Goal: Navigation & Orientation: Find specific page/section

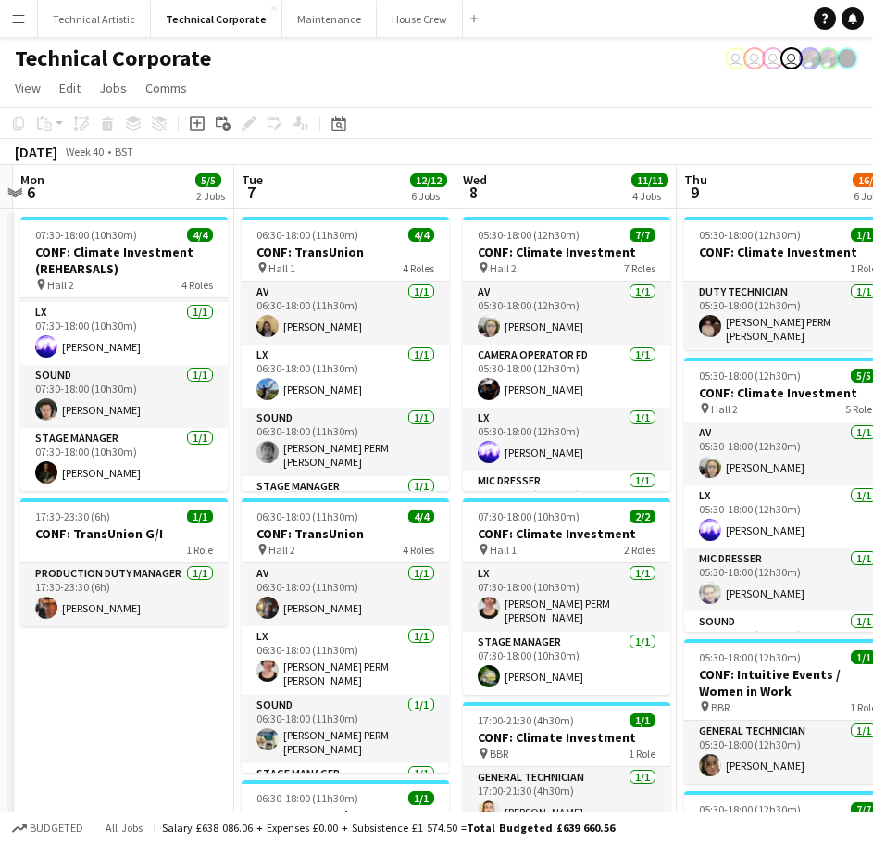
scroll to position [0, 653]
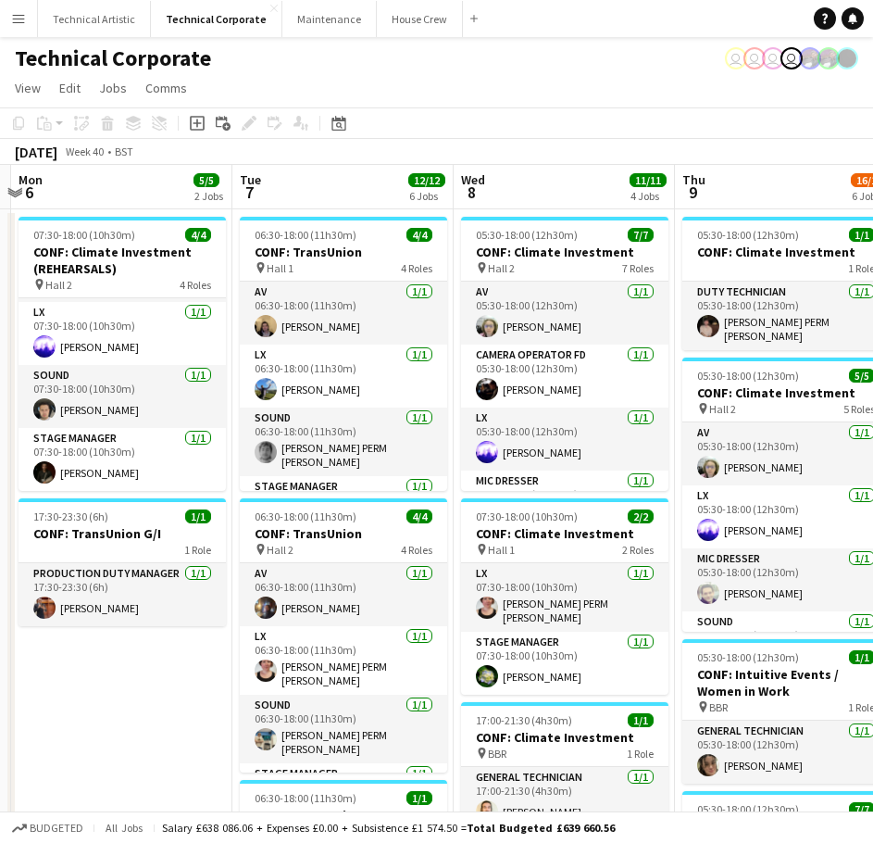
drag, startPoint x: 759, startPoint y: 184, endPoint x: 515, endPoint y: 196, distance: 244.8
click at [515, 196] on app-calendar-viewport "Fri 3 10/10 3 Jobs Sat 4 Sun 5 Mon 6 5/5 2 Jobs Tue 7 12/12 6 Jobs Wed 8 11/11 …" at bounding box center [436, 817] width 873 height 1304
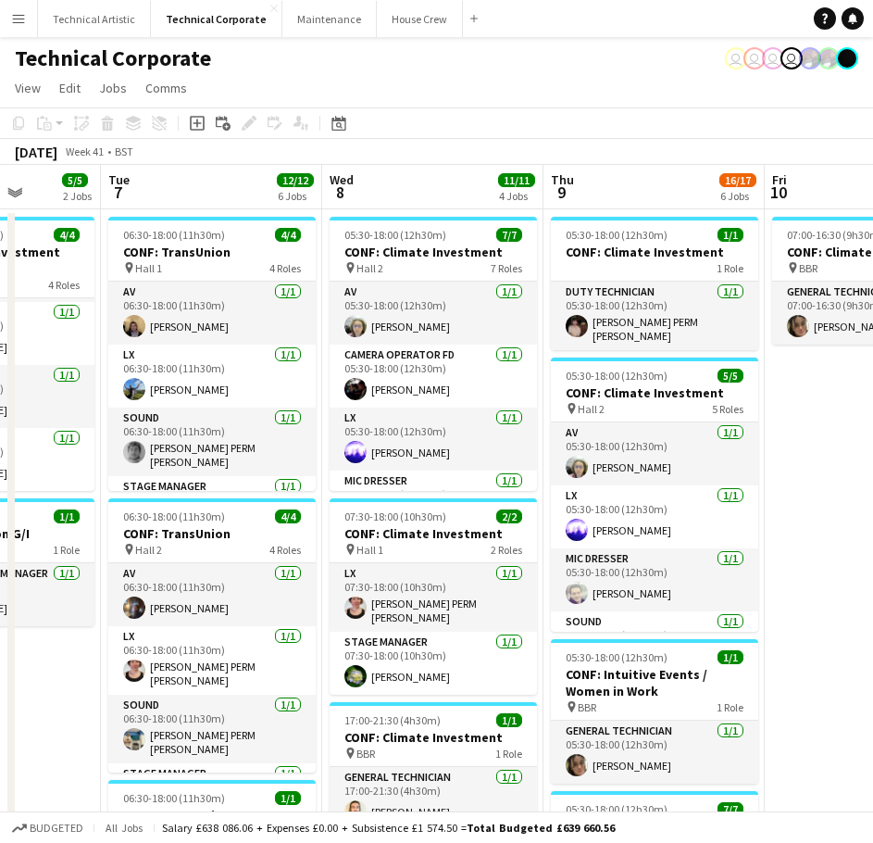
drag, startPoint x: 769, startPoint y: 190, endPoint x: 633, endPoint y: 221, distance: 139.7
click at [633, 221] on app-calendar-viewport "Sat 4 Sun 5 Mon 6 5/5 2 Jobs Tue 7 12/12 6 Jobs Wed 8 11/11 4 Jobs Thu 9 16/17 …" at bounding box center [436, 817] width 873 height 1304
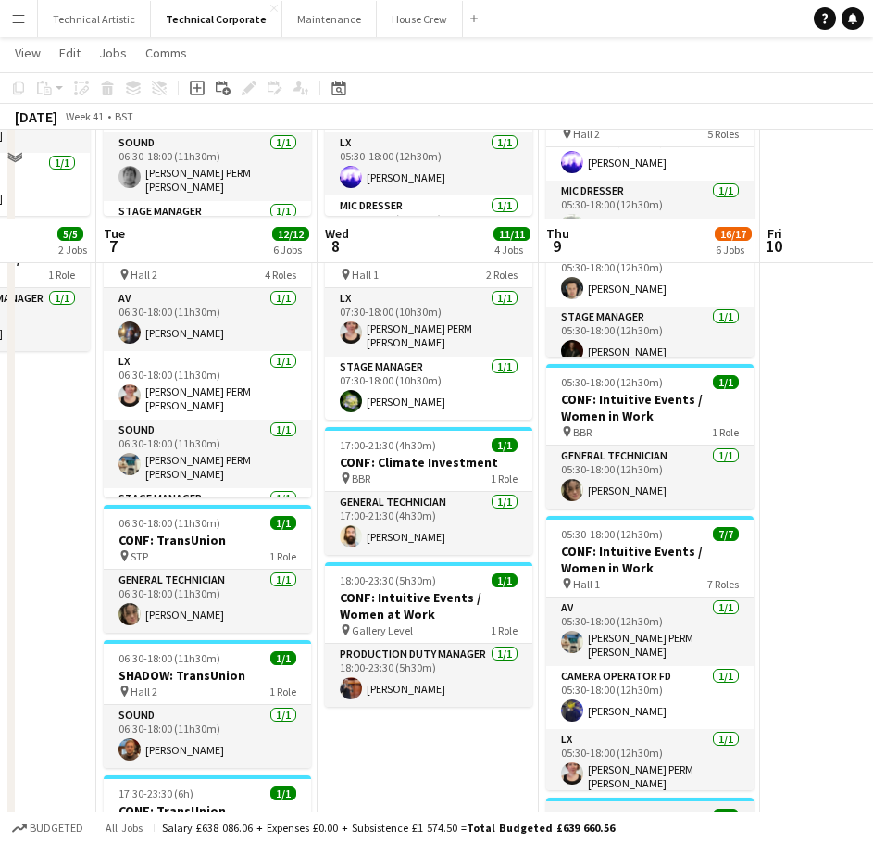
scroll to position [370, 0]
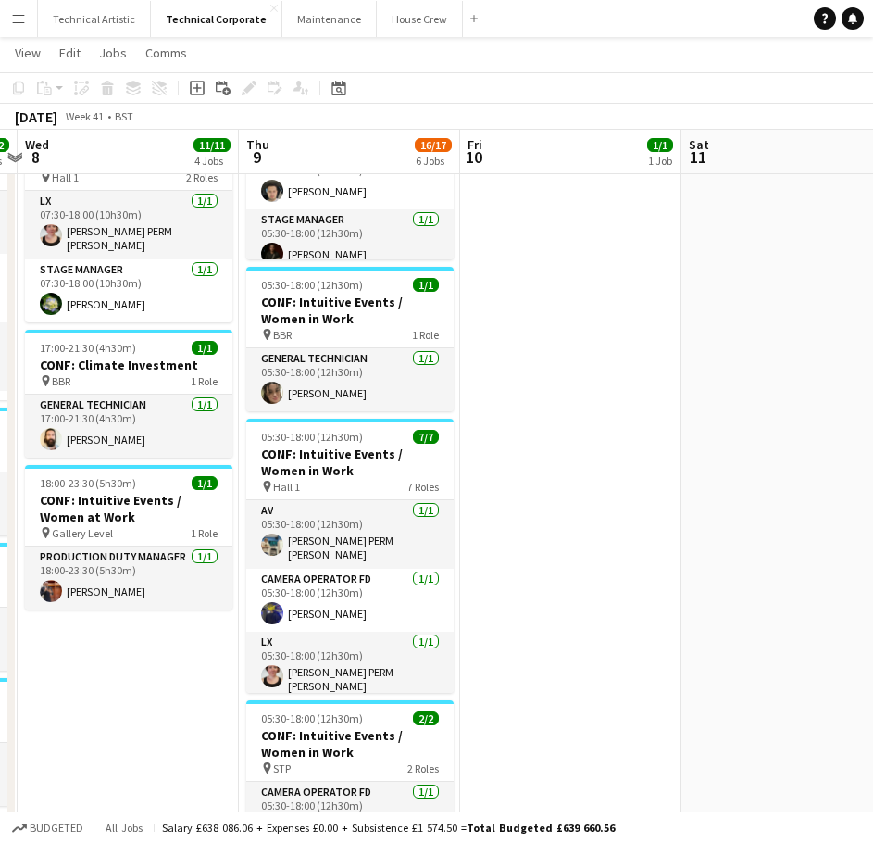
drag, startPoint x: 791, startPoint y: 317, endPoint x: 452, endPoint y: 395, distance: 348.0
click at [434, 401] on app-calendar-viewport "Sun 5 Mon 6 5/5 2 Jobs Tue 7 12/12 6 Jobs Wed 8 11/11 4 Jobs Thu 9 16/17 6 Jobs…" at bounding box center [436, 399] width 873 height 1395
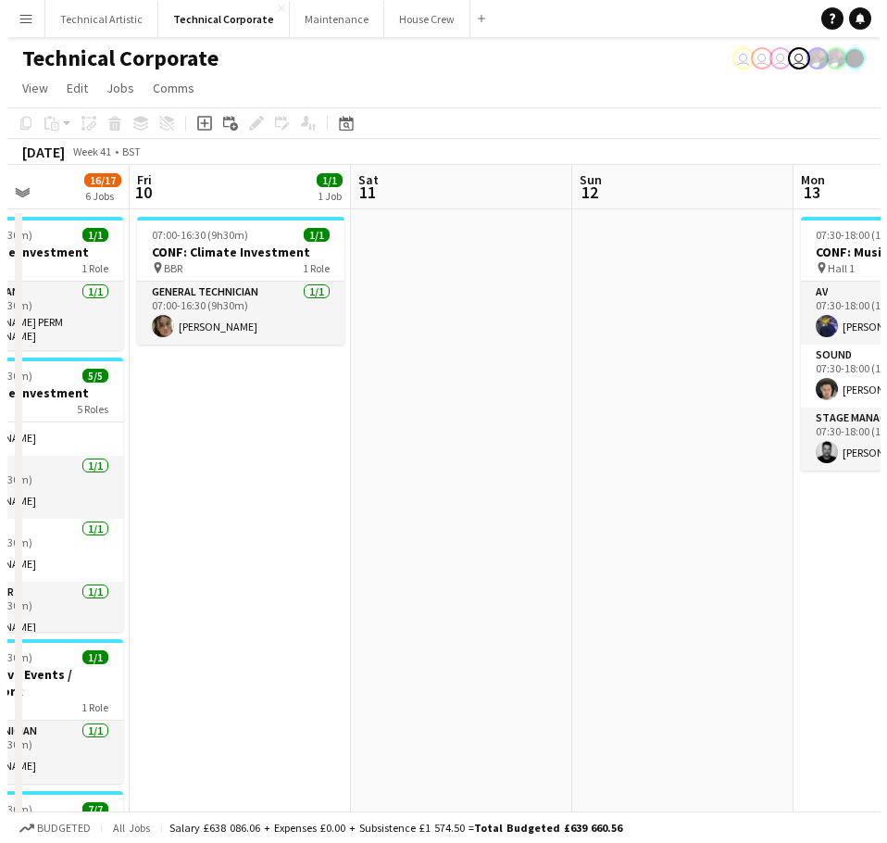
scroll to position [0, 539]
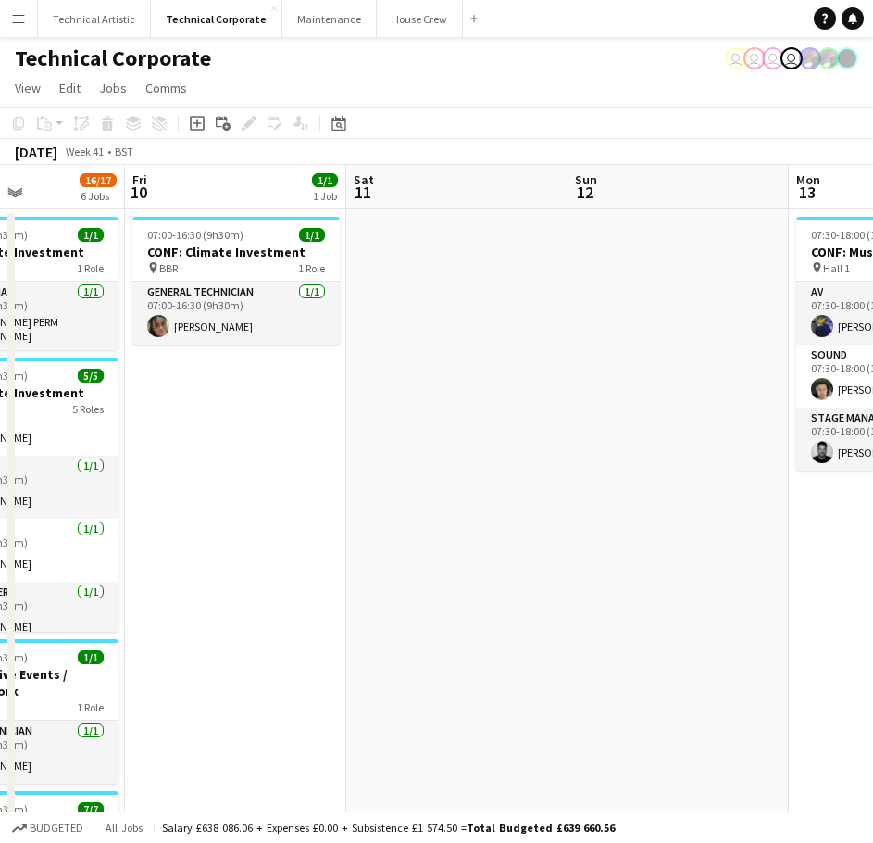
drag, startPoint x: 740, startPoint y: 330, endPoint x: 461, endPoint y: 399, distance: 287.3
click at [461, 399] on app-calendar-viewport "Tue 7 12/12 6 Jobs Wed 8 11/11 4 Jobs Thu 9 16/17 6 Jobs Fri 10 1/1 1 Job Sat 1…" at bounding box center [436, 817] width 873 height 1304
click at [73, 36] on button "Technical Artistic Close" at bounding box center [94, 19] width 113 height 36
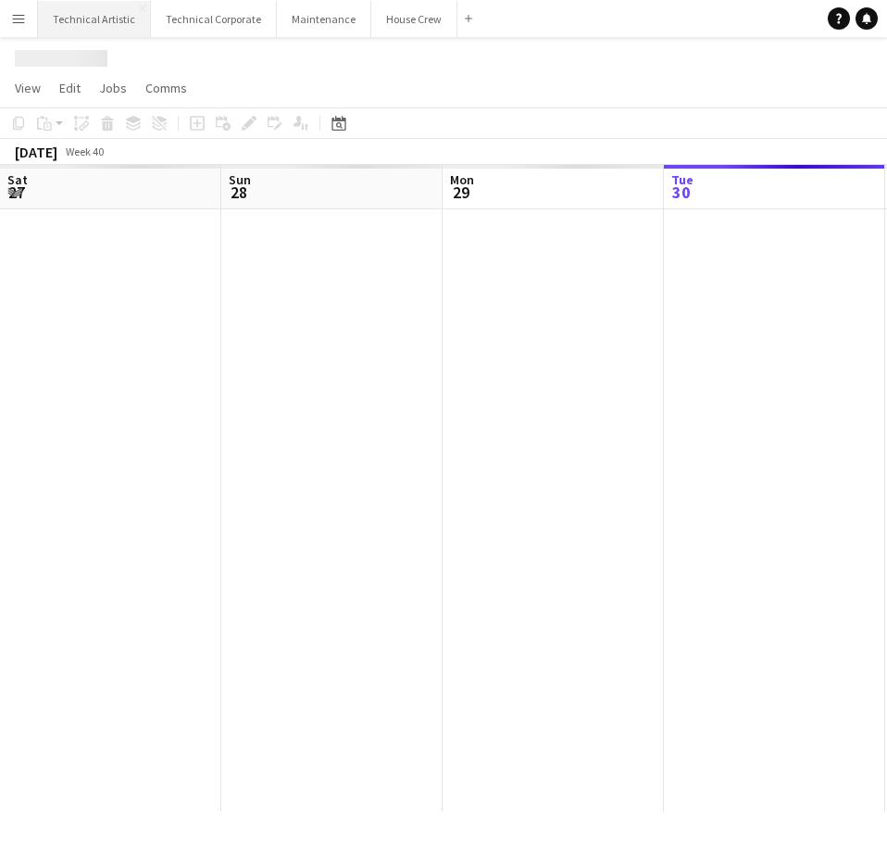
scroll to position [0, 443]
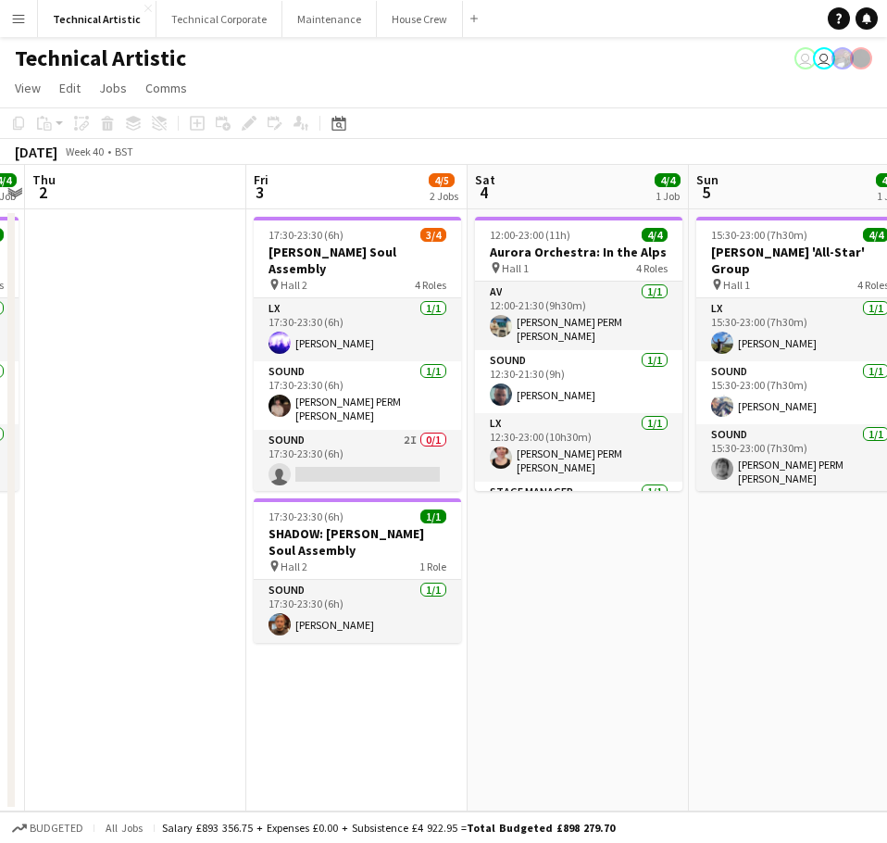
drag, startPoint x: 746, startPoint y: 357, endPoint x: 86, endPoint y: 382, distance: 659.9
click at [89, 384] on app-calendar-viewport "Mon 29 Tue 30 Wed 1 4/4 1 Job Thu 2 Fri 3 4/5 2 Jobs Sat 4 4/4 1 Job Sun 5 4/4 …" at bounding box center [443, 488] width 887 height 646
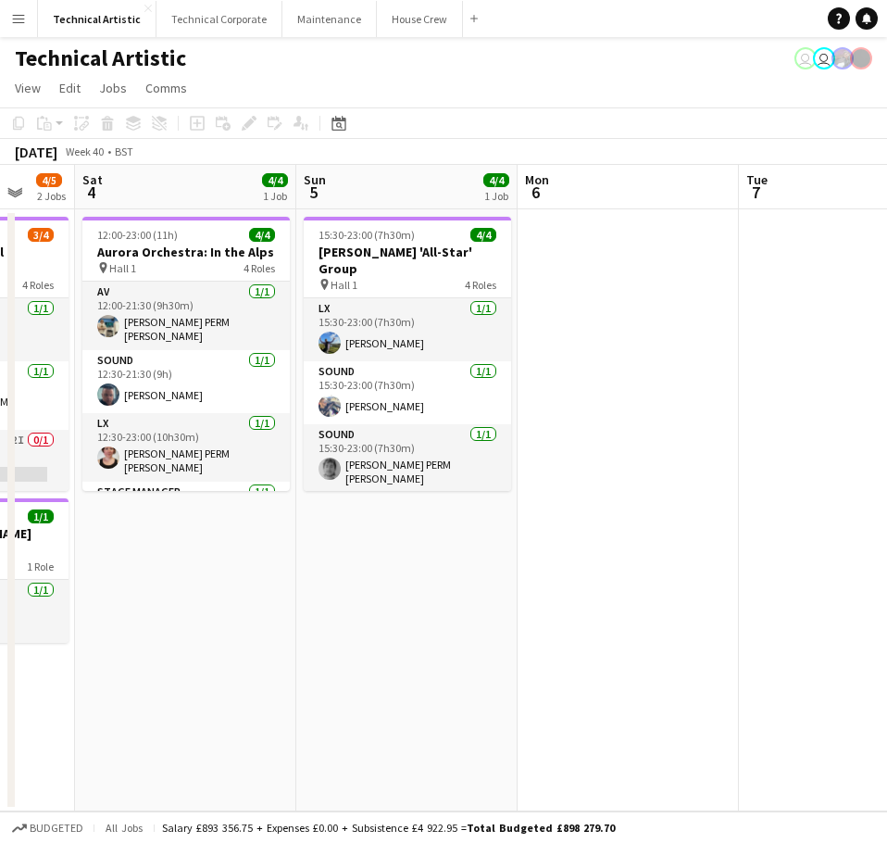
scroll to position [0, 591]
drag, startPoint x: 704, startPoint y: 597, endPoint x: 398, endPoint y: 637, distance: 308.2
click at [398, 637] on app-calendar-viewport "Wed 1 4/4 1 Job Thu 2 Fri 3 4/5 2 Jobs Sat 4 4/4 1 Job Sun 5 4/4 1 Job Mon 6 Tu…" at bounding box center [443, 488] width 887 height 646
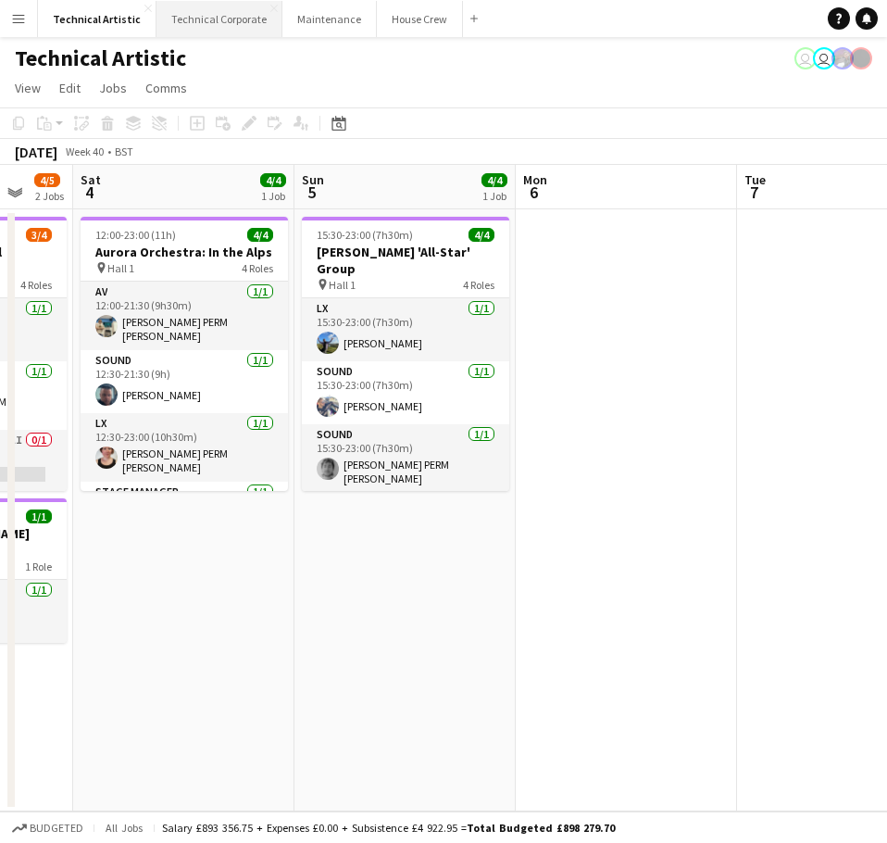
click at [234, 13] on button "Technical Corporate Close" at bounding box center [220, 19] width 126 height 36
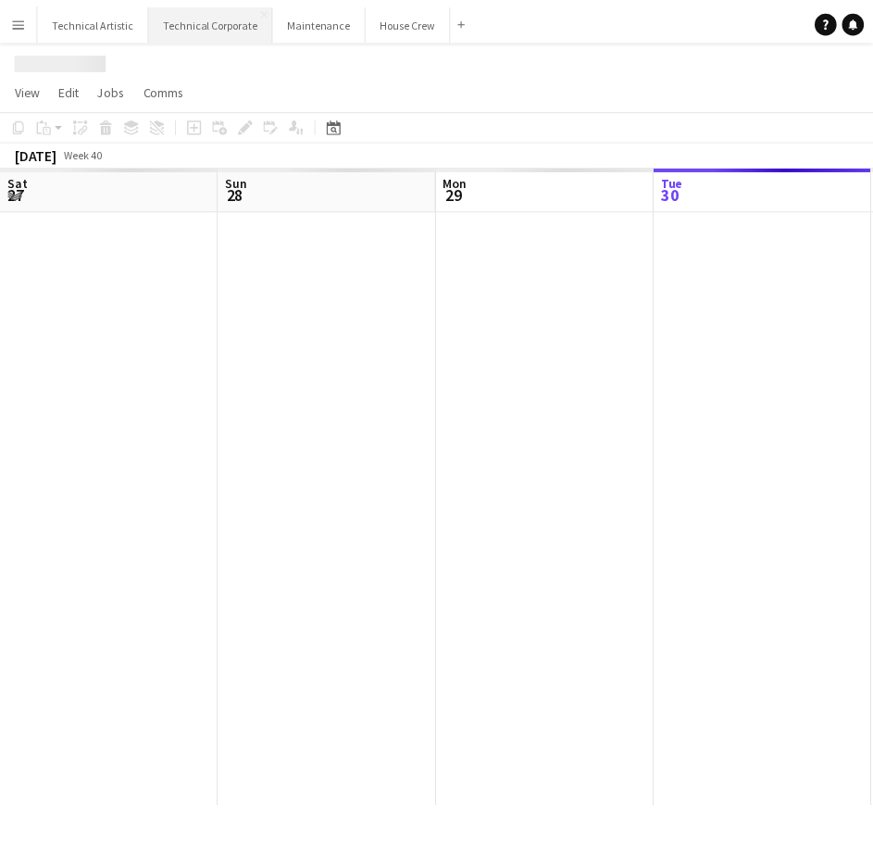
scroll to position [0, 443]
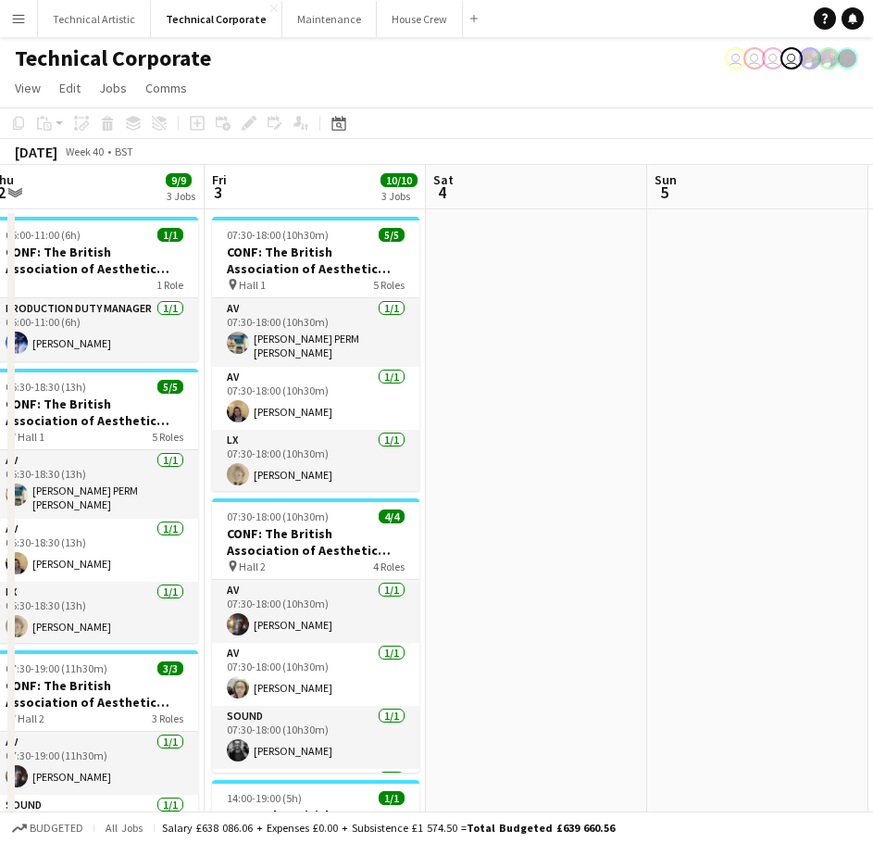
drag, startPoint x: 793, startPoint y: 184, endPoint x: 92, endPoint y: 160, distance: 701.5
click at [77, 164] on app-calendar "Copy Paste Paste Ctrl+V Paste with crew Ctrl+Shift+V Paste linked Job [GEOGRAPH…" at bounding box center [436, 739] width 873 height 1265
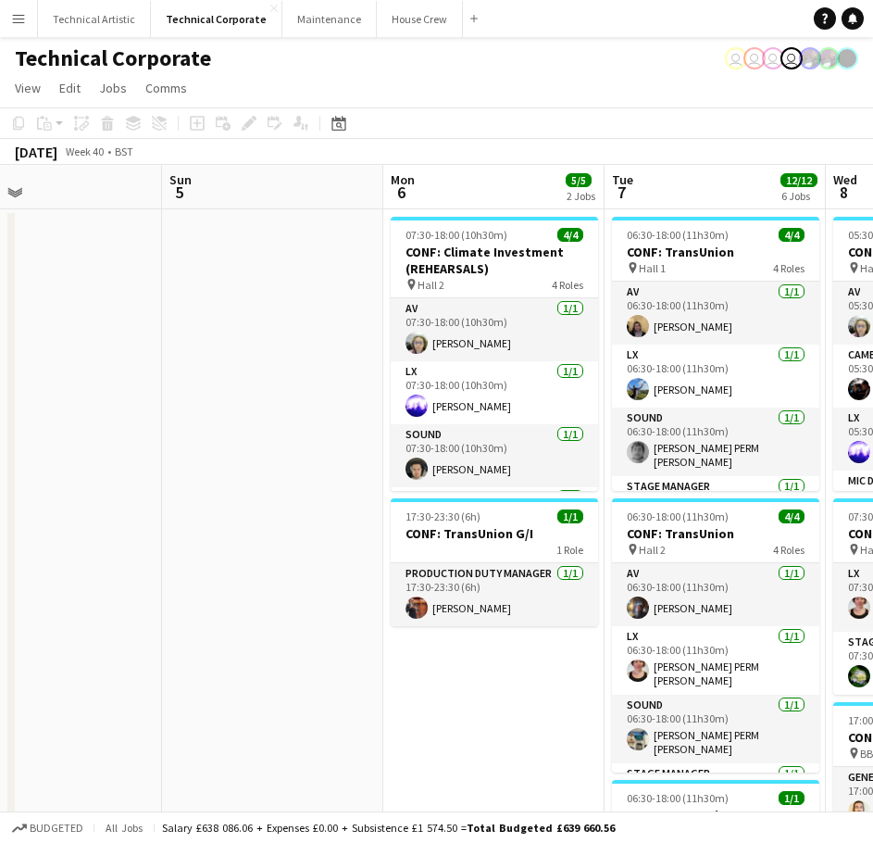
scroll to position [0, 724]
drag, startPoint x: 781, startPoint y: 370, endPoint x: 307, endPoint y: 392, distance: 474.7
click at [307, 392] on app-calendar-viewport "Wed 1 9/9 4 Jobs Thu 2 9/9 3 Jobs Fri 3 10/10 3 Jobs Sat 4 Sun 5 Mon 6 5/5 2 Jo…" at bounding box center [436, 817] width 873 height 1304
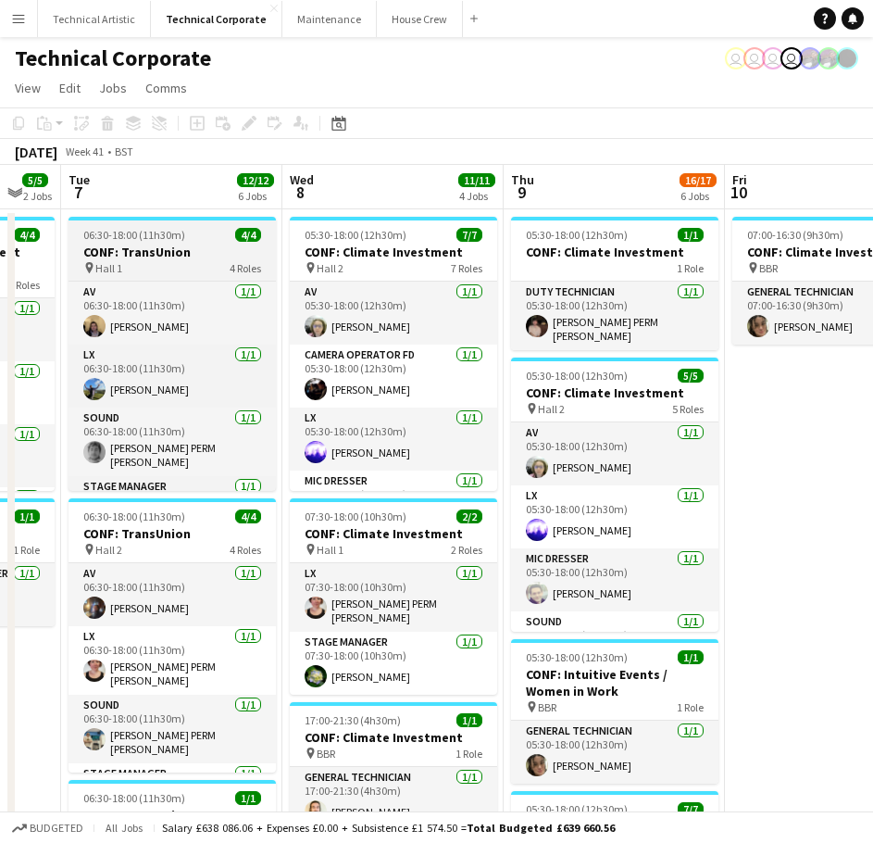
drag, startPoint x: 672, startPoint y: 186, endPoint x: 153, endPoint y: 231, distance: 521.5
click at [122, 226] on app-calendar-viewport "Sat 4 Sun 5 Mon 6 5/5 2 Jobs Tue 7 12/12 6 Jobs Wed 8 11/11 4 Jobs Thu 9 16/17 …" at bounding box center [436, 817] width 873 height 1304
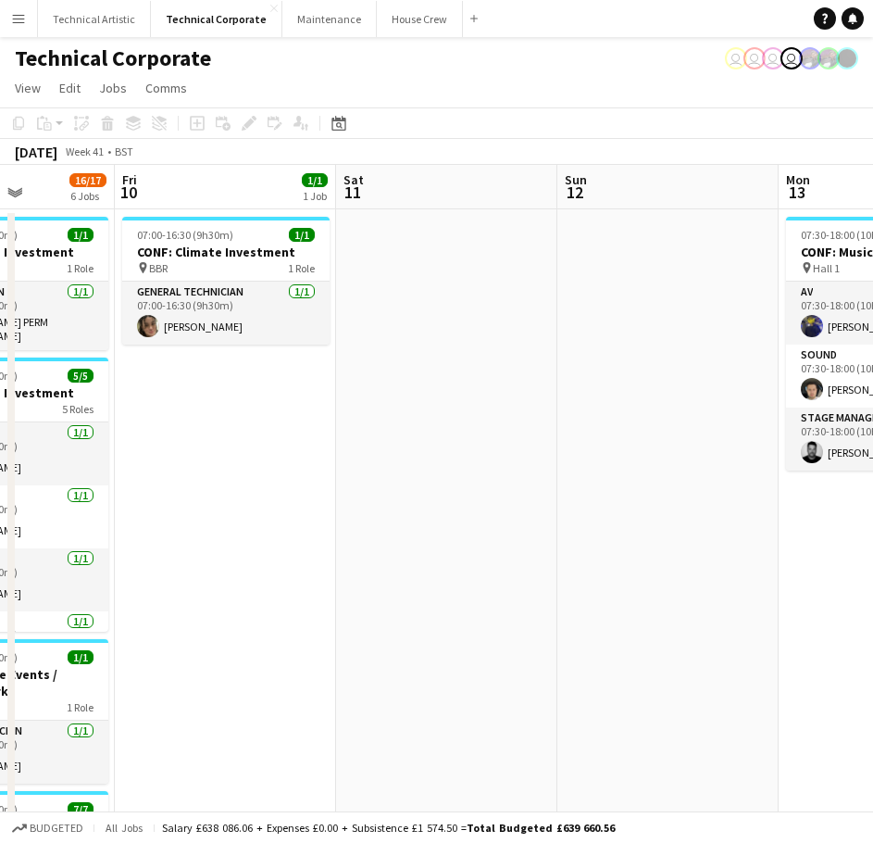
scroll to position [0, 581]
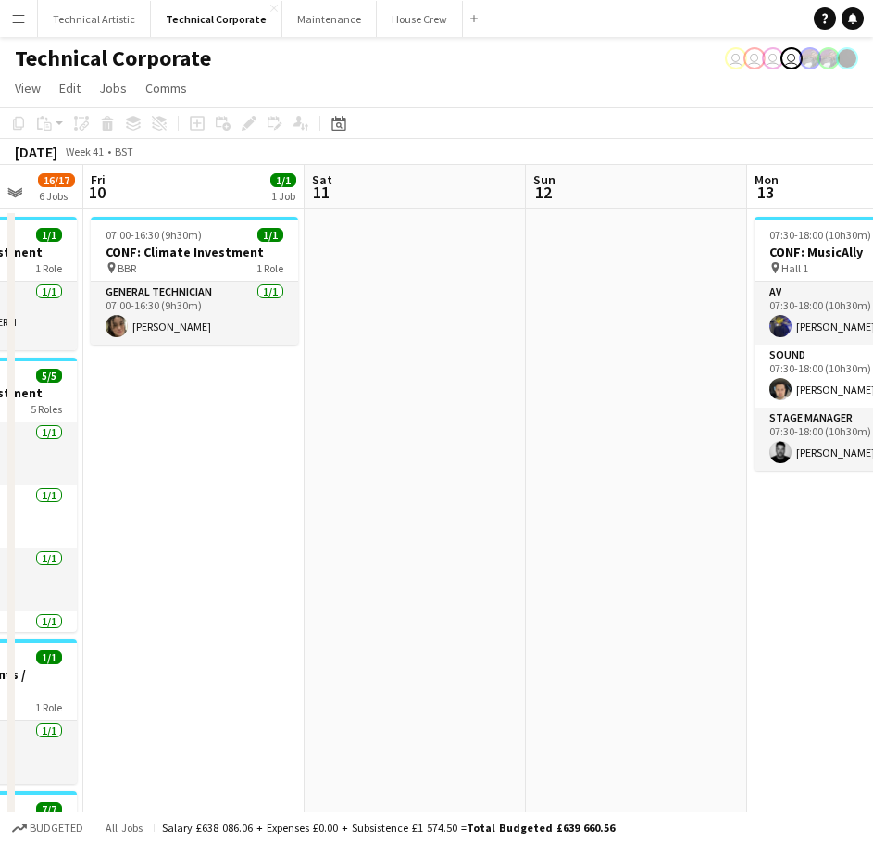
drag, startPoint x: 794, startPoint y: 456, endPoint x: 159, endPoint y: 420, distance: 635.4
click at [159, 420] on app-calendar-viewport "Tue 7 12/12 6 Jobs Wed 8 11/11 4 Jobs Thu 9 16/17 6 Jobs Fri 10 1/1 1 Job Sat 1…" at bounding box center [436, 817] width 873 height 1304
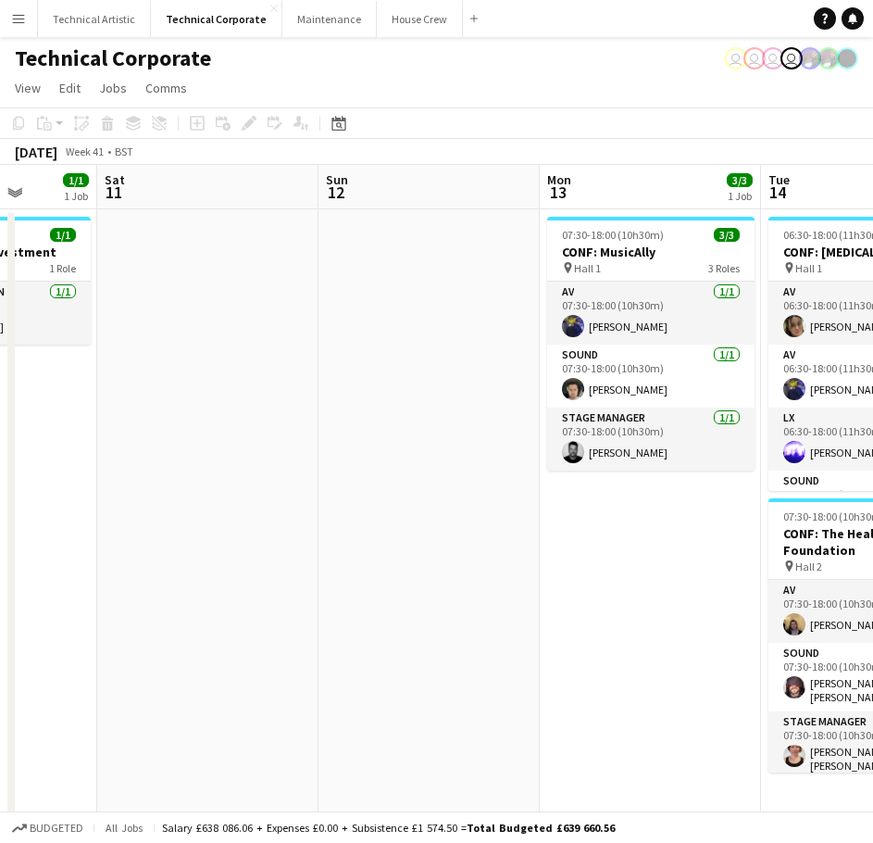
drag, startPoint x: 625, startPoint y: 364, endPoint x: 417, endPoint y: 395, distance: 210.6
click at [417, 395] on app-calendar-viewport "Wed 8 11/11 4 Jobs Thu 9 16/17 6 Jobs Fri 10 1/1 1 Job Sat 11 Sun 12 Mon 13 3/3…" at bounding box center [436, 817] width 873 height 1304
